Goal: Task Accomplishment & Management: Use online tool/utility

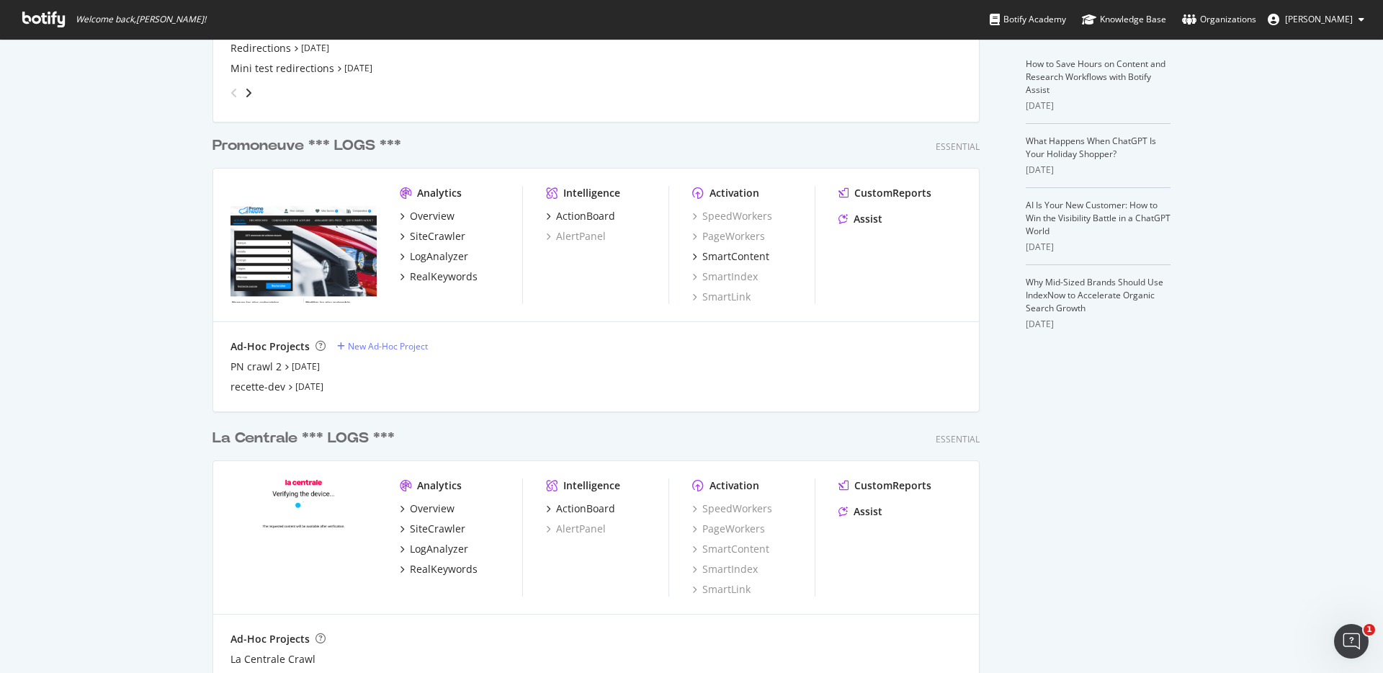
scroll to position [278, 0]
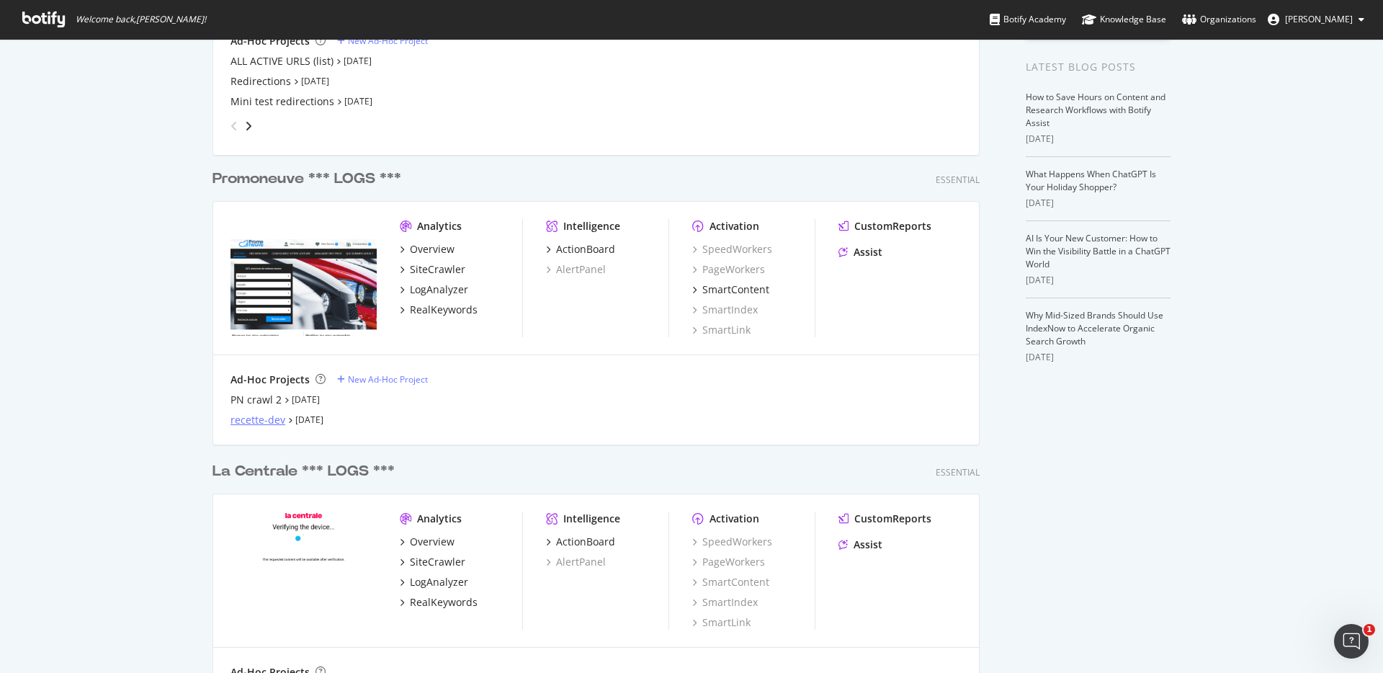
click at [241, 419] on div "recette-dev" at bounding box center [257, 420] width 55 height 14
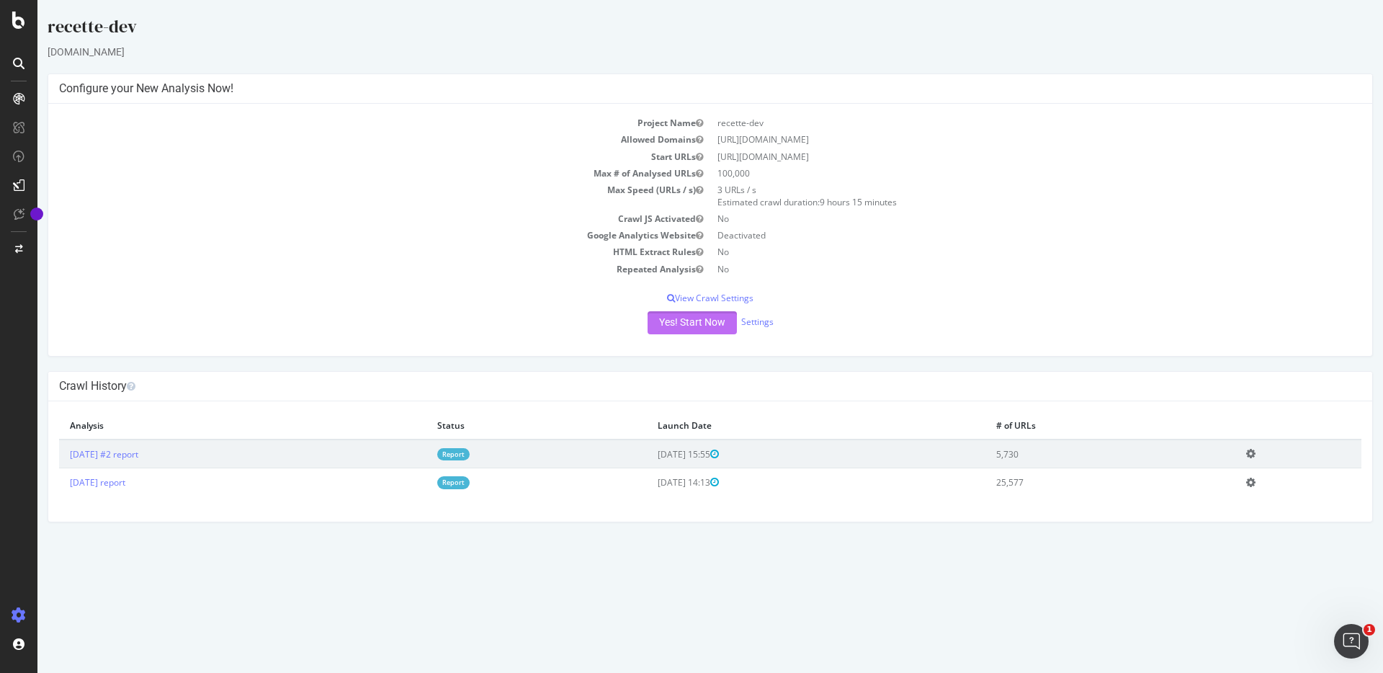
click at [689, 320] on button "Yes! Start Now" at bounding box center [692, 322] width 89 height 23
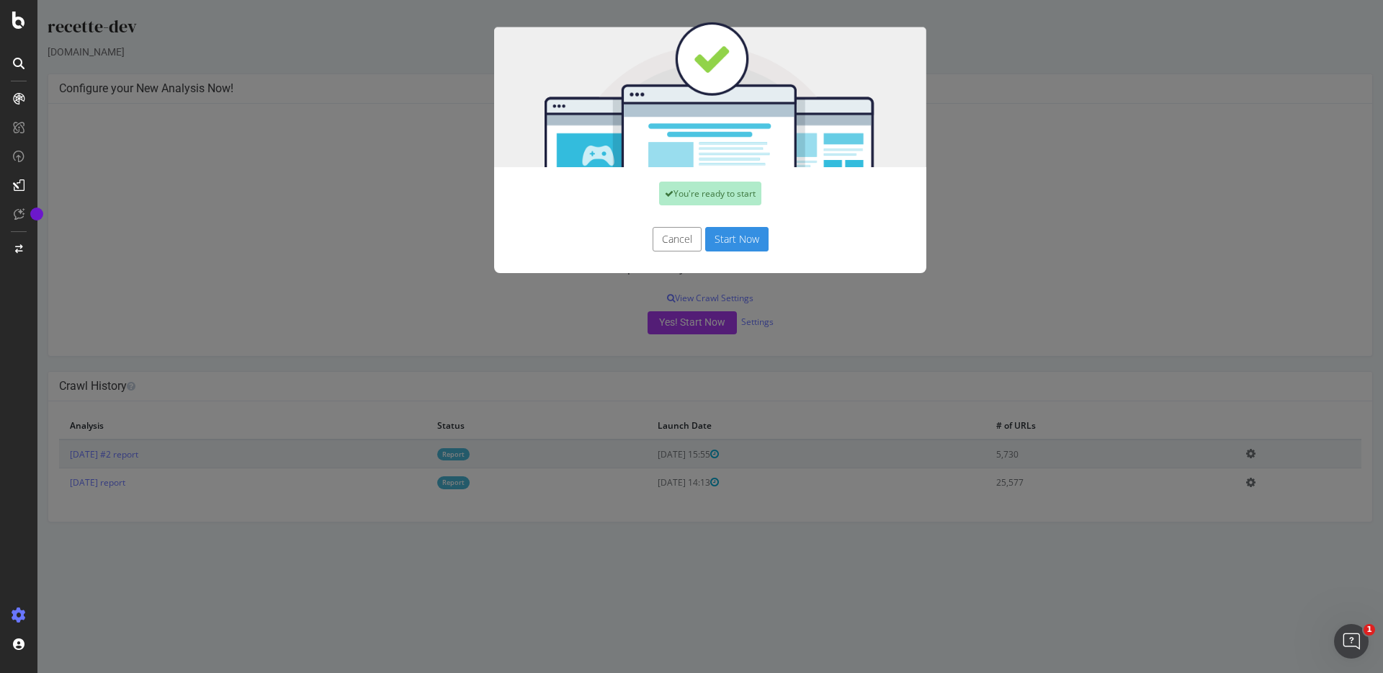
click at [727, 238] on button "Start Now" at bounding box center [736, 239] width 63 height 24
click at [733, 239] on div "Cancel Start Now" at bounding box center [710, 239] width 411 height 24
